Goal: Transaction & Acquisition: Purchase product/service

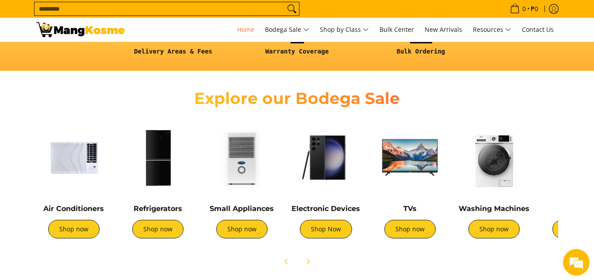
click at [83, 164] on img at bounding box center [73, 157] width 75 height 75
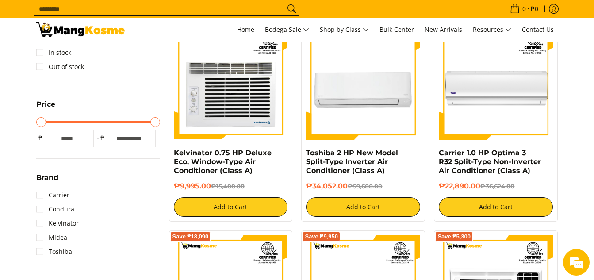
scroll to position [44, 0]
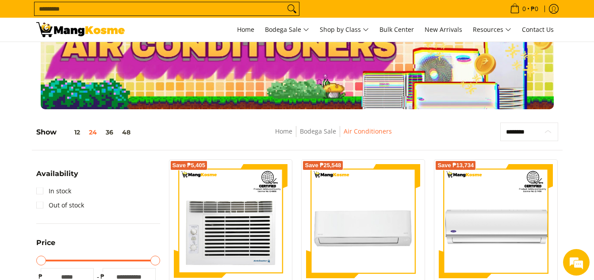
click at [546, 130] on select "**********" at bounding box center [529, 132] width 58 height 19
click at [428, 127] on nav "Home Bodega Sale Air Conditioners" at bounding box center [333, 136] width 241 height 20
click at [541, 130] on select "**********" at bounding box center [529, 132] width 58 height 19
click at [442, 135] on nav "Home Bodega Sale Air Conditioners" at bounding box center [333, 136] width 241 height 20
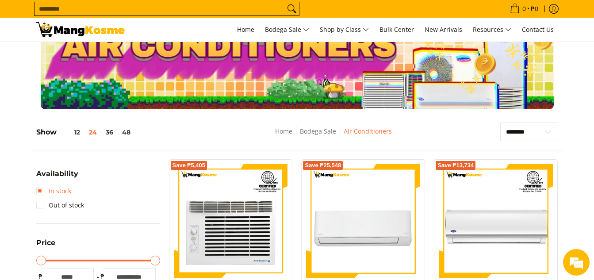
click at [42, 192] on link "In stock" at bounding box center [53, 191] width 35 height 14
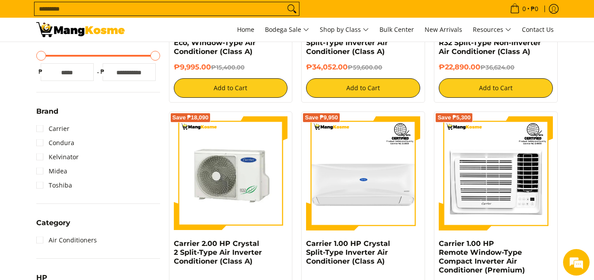
scroll to position [390, 0]
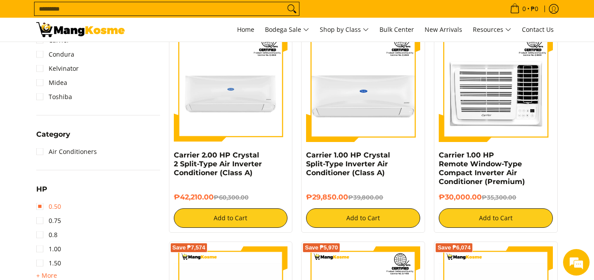
click at [38, 206] on link "0.50" at bounding box center [48, 207] width 25 height 14
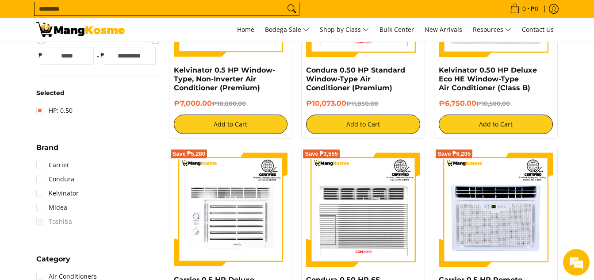
scroll to position [258, 0]
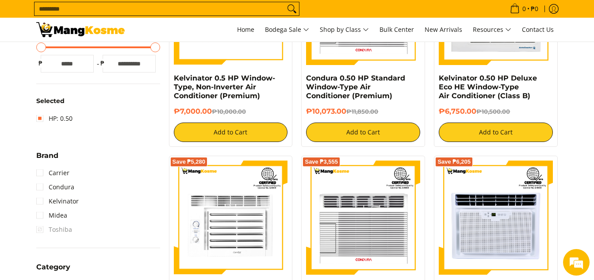
click at [45, 104] on h6 "Selected" at bounding box center [98, 101] width 124 height 8
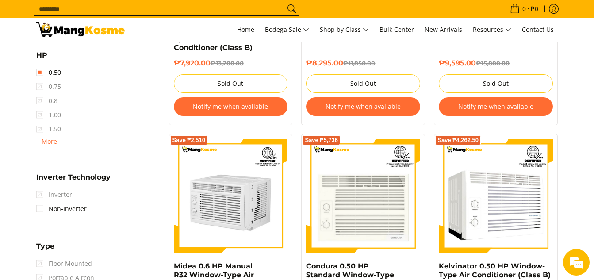
scroll to position [567, 0]
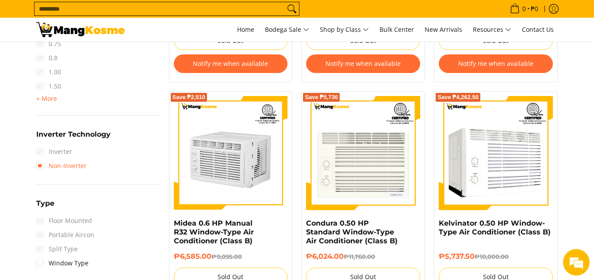
click at [40, 165] on link "Non-Inverter" at bounding box center [61, 166] width 50 height 14
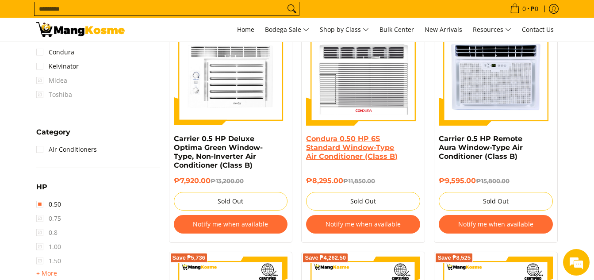
scroll to position [479, 0]
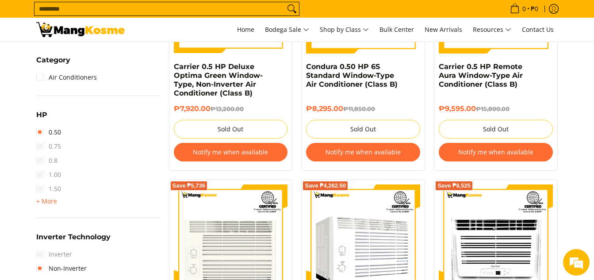
click at [40, 163] on span "0.8" at bounding box center [46, 161] width 21 height 14
click at [40, 147] on span "0.75" at bounding box center [48, 146] width 25 height 14
click at [40, 146] on span "0.75" at bounding box center [48, 146] width 25 height 14
click at [40, 145] on span "0.75" at bounding box center [48, 146] width 25 height 14
click at [40, 158] on span "0.8" at bounding box center [46, 161] width 21 height 14
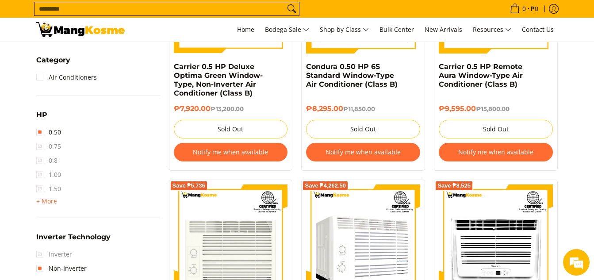
click at [39, 256] on span "Inverter" at bounding box center [54, 254] width 36 height 14
click at [40, 253] on span "Inverter" at bounding box center [54, 254] width 36 height 14
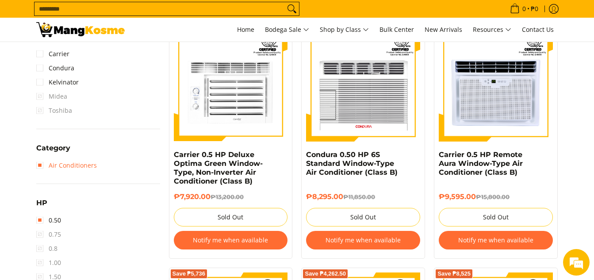
scroll to position [390, 0]
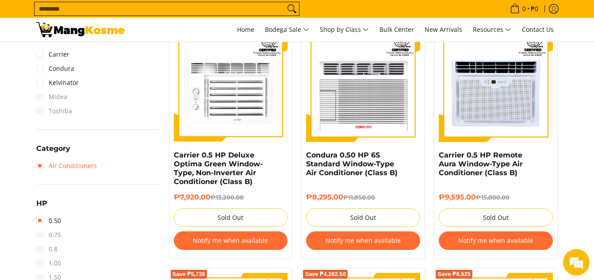
click at [41, 166] on link "Air Conditioners" at bounding box center [66, 166] width 61 height 14
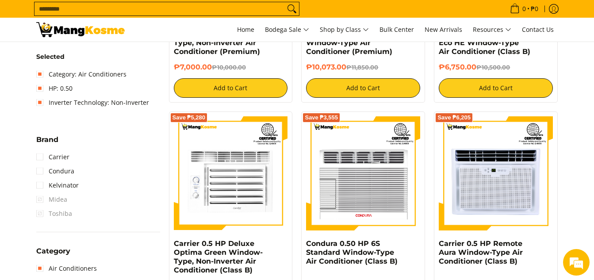
scroll to position [435, 0]
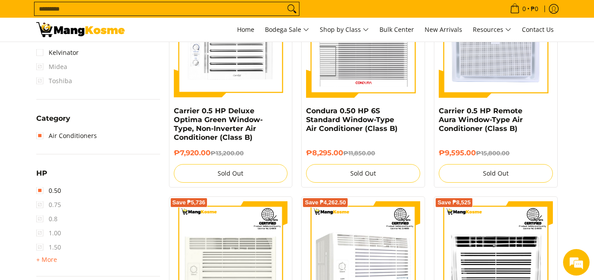
click at [39, 203] on span "0.75" at bounding box center [48, 205] width 25 height 14
click at [41, 190] on link "0.50" at bounding box center [48, 191] width 25 height 14
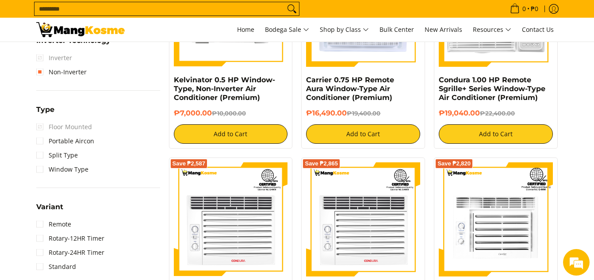
scroll to position [656, 0]
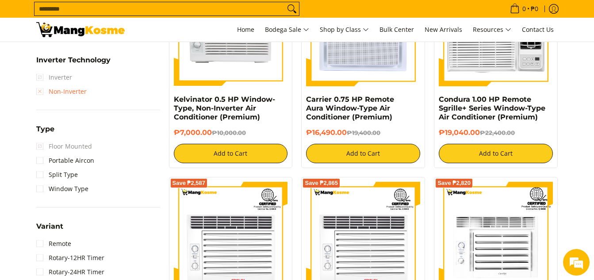
click at [40, 92] on link "Non-Inverter" at bounding box center [61, 92] width 50 height 14
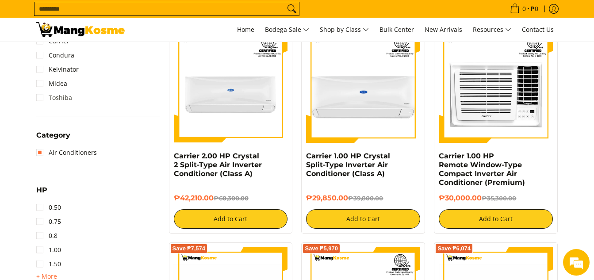
scroll to position [390, 0]
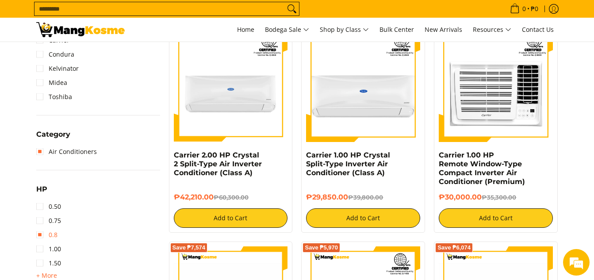
click at [40, 233] on link "0.8" at bounding box center [46, 235] width 21 height 14
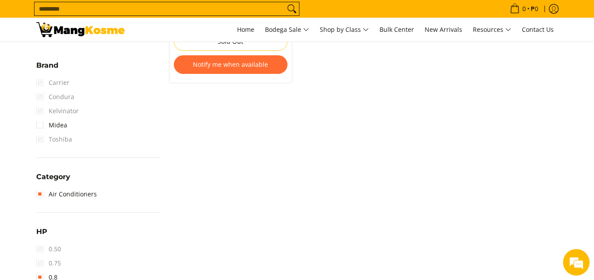
scroll to position [390, 0]
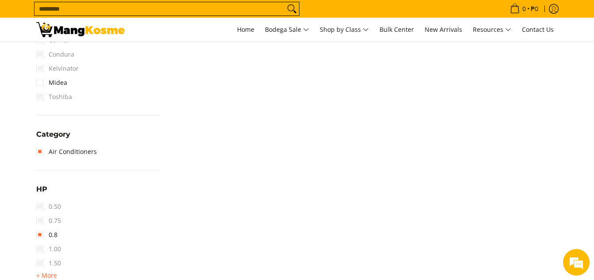
click at [41, 221] on span "0.75" at bounding box center [48, 221] width 25 height 14
click at [39, 186] on span "HP" at bounding box center [41, 189] width 11 height 7
click at [42, 189] on span "HP" at bounding box center [41, 189] width 11 height 7
click at [38, 222] on span "0.75" at bounding box center [48, 221] width 25 height 14
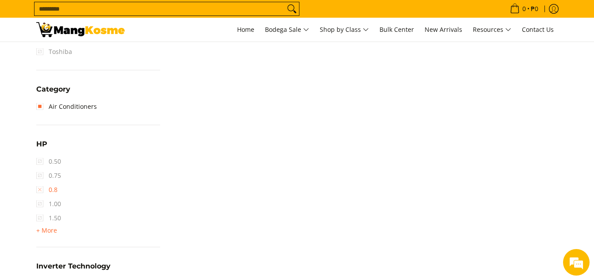
scroll to position [567, 0]
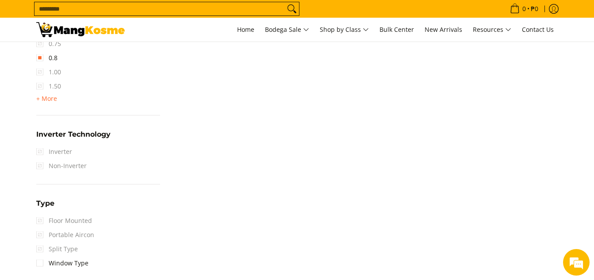
click at [62, 135] on span "Inverter Technology" at bounding box center [73, 134] width 74 height 7
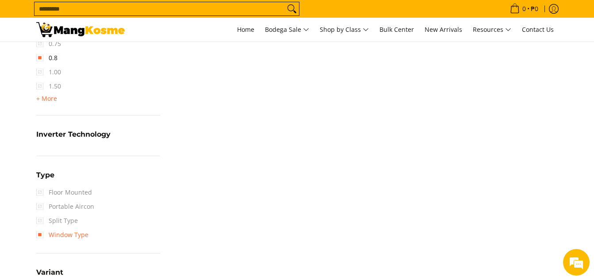
click at [44, 236] on link "Window Type" at bounding box center [62, 235] width 52 height 14
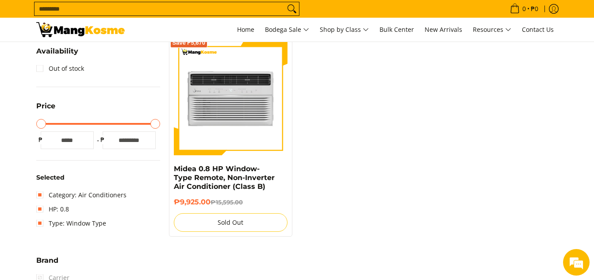
scroll to position [213, 0]
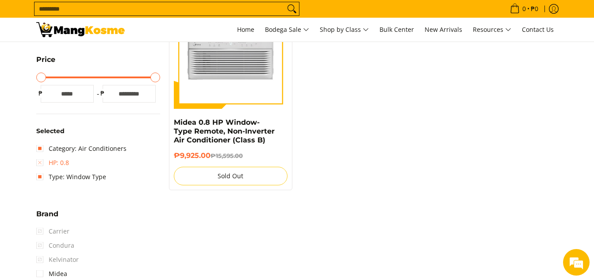
click at [41, 164] on link "HP: 0.8" at bounding box center [52, 163] width 33 height 14
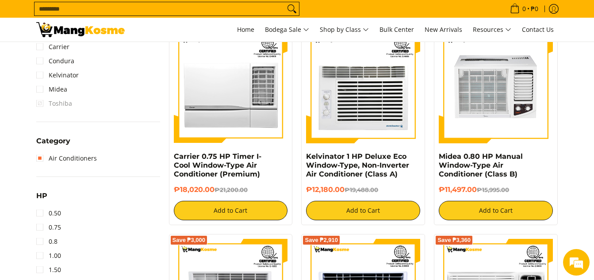
scroll to position [398, 0]
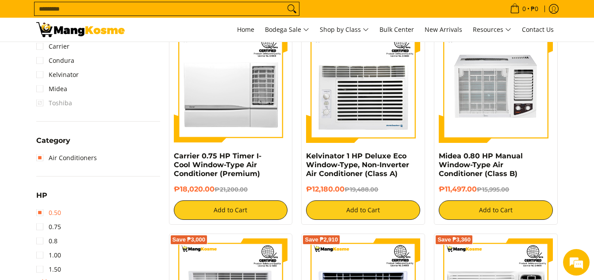
click at [43, 215] on link "0.50" at bounding box center [48, 213] width 25 height 14
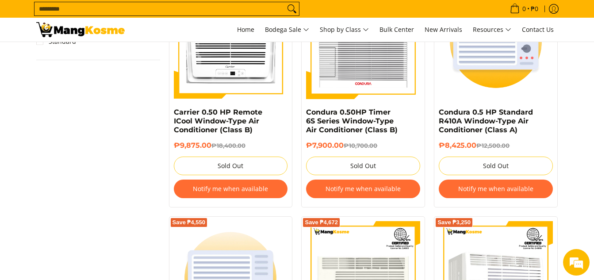
scroll to position [966, 0]
